Goal: Book appointment/travel/reservation

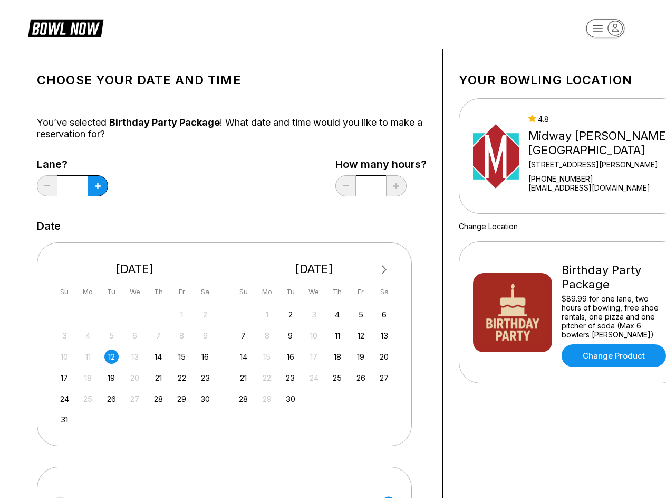
click at [333, 249] on div "Next Month [DATE] Su Mo Tu We Th Fr Sa 27 28 29 30 31 1 2 3 4 5 6 7 8 9 10 11 1…" at bounding box center [224, 343] width 375 height 203
click at [98, 186] on icon at bounding box center [98, 186] width 6 height 6
type input "*"
click at [384, 270] on span "Next Month" at bounding box center [384, 269] width 0 height 12
click at [182, 314] on div "5" at bounding box center [182, 314] width 14 height 14
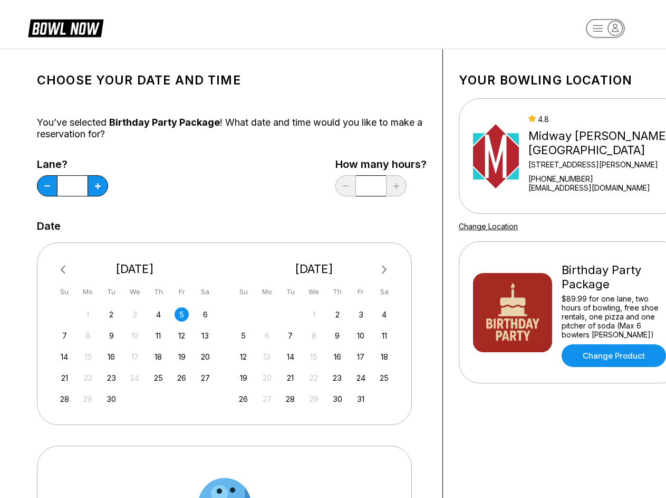
click at [205, 314] on div "6" at bounding box center [205, 314] width 14 height 14
click at [64, 335] on div "7" at bounding box center [65, 335] width 14 height 14
click at [88, 335] on div "8" at bounding box center [88, 335] width 14 height 14
